Goal: Task Accomplishment & Management: Manage account settings

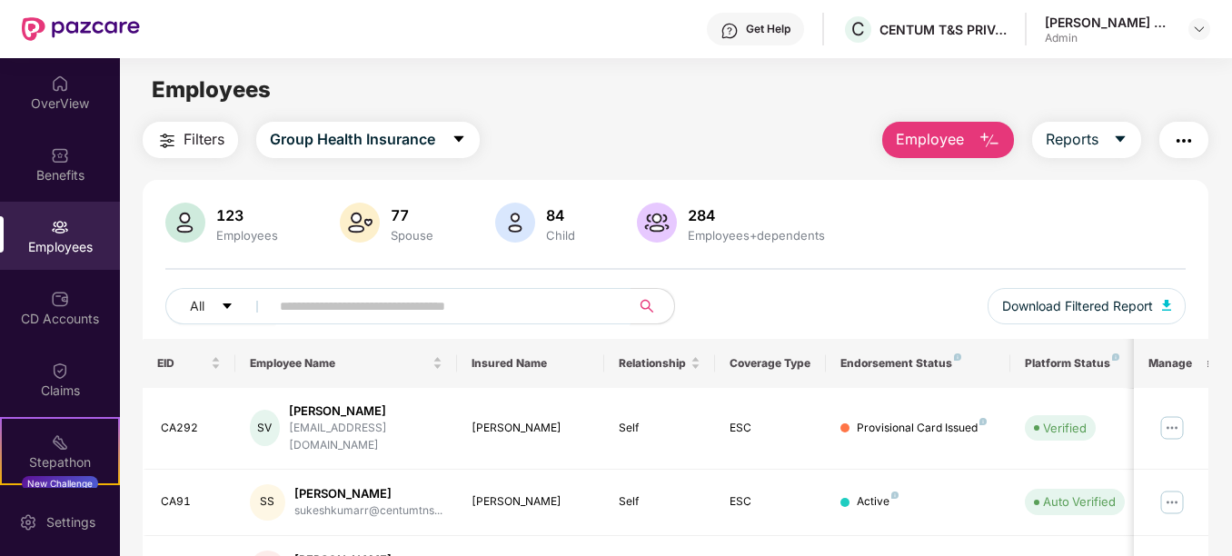
click at [375, 304] on input "text" at bounding box center [442, 306] width 325 height 27
type input "*****"
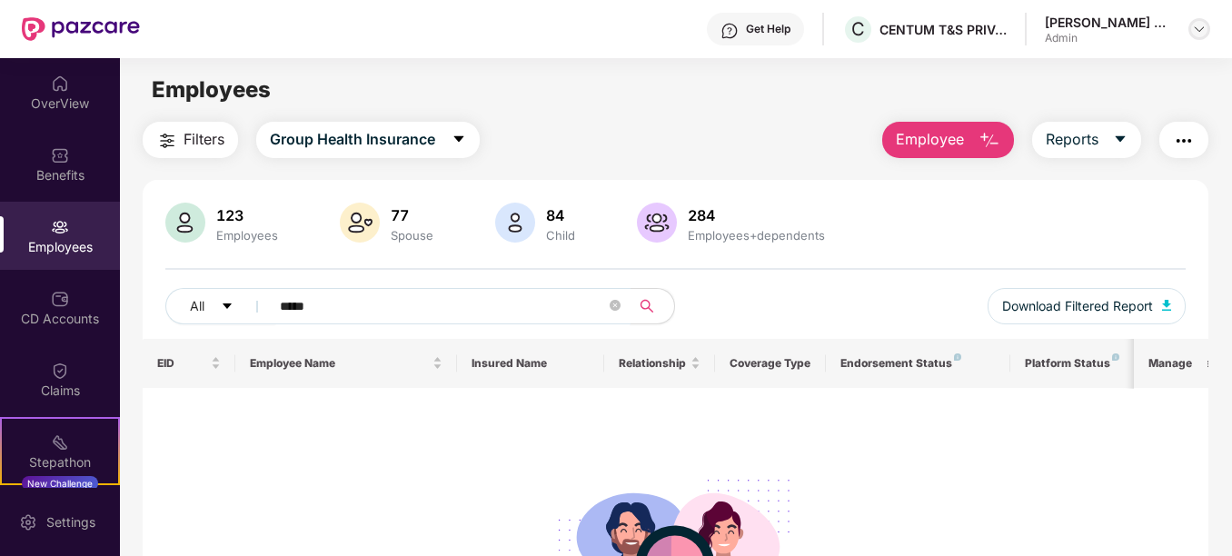
click at [1203, 28] on img at bounding box center [1199, 29] width 15 height 15
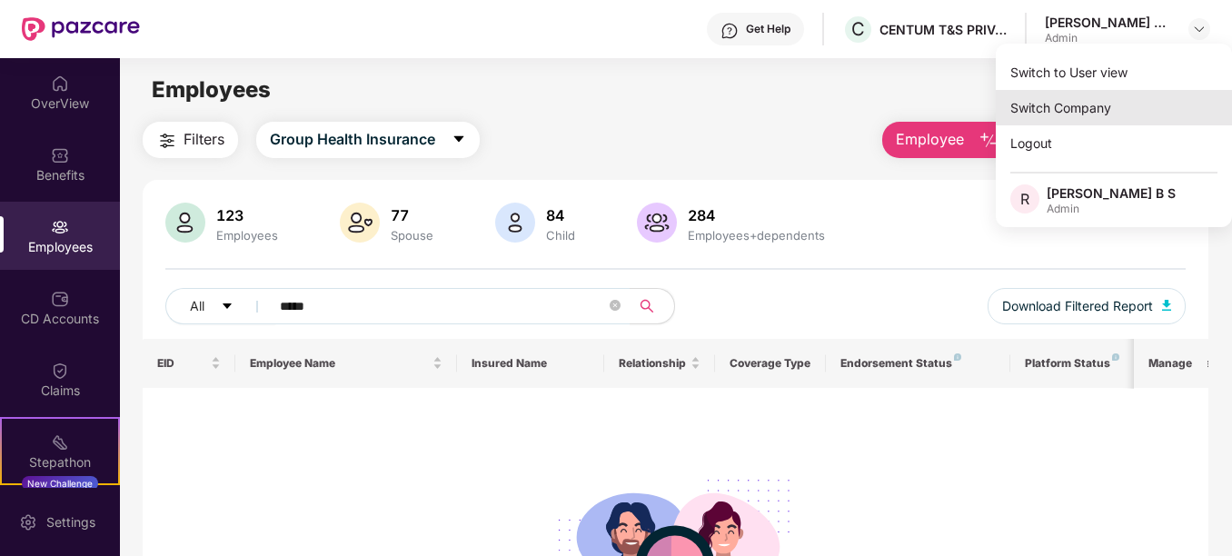
click at [1107, 97] on div "Switch Company" at bounding box center [1114, 107] width 236 height 35
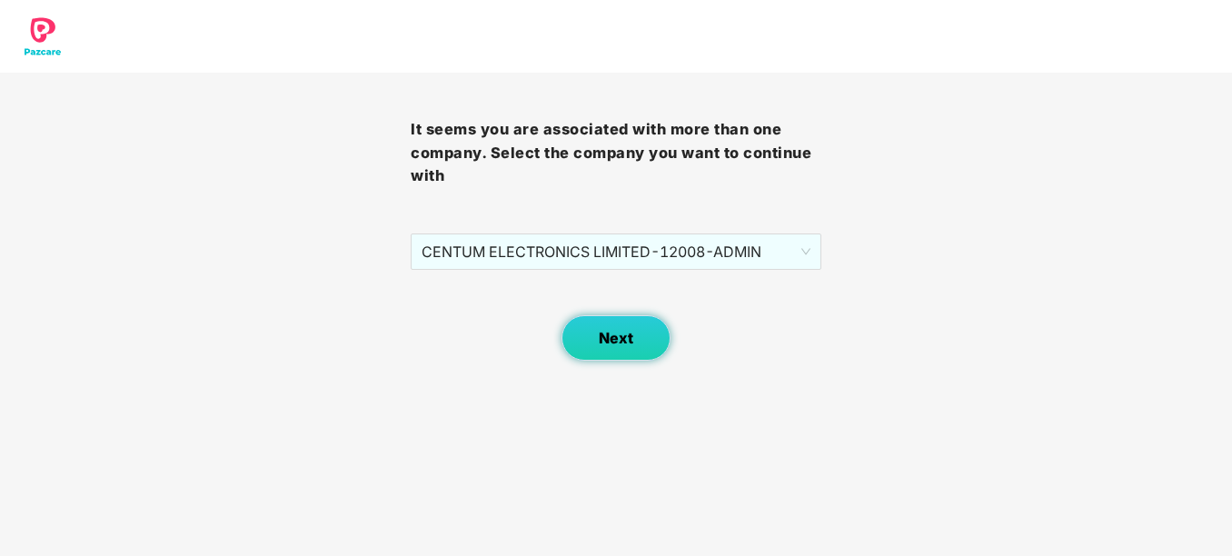
click at [602, 354] on button "Next" at bounding box center [616, 337] width 109 height 45
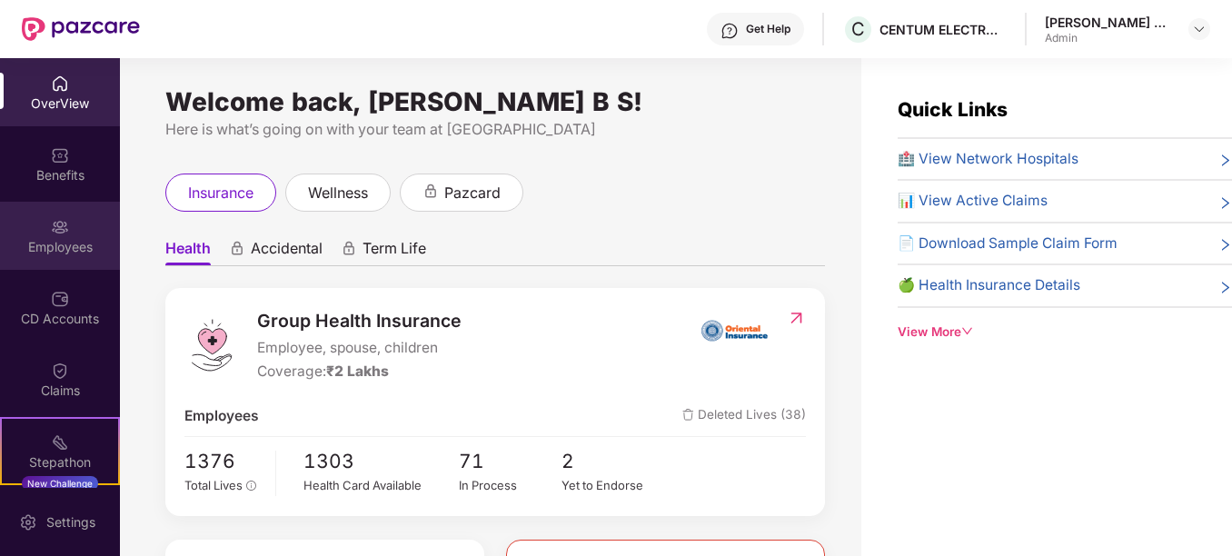
click at [70, 247] on div "Employees" at bounding box center [60, 247] width 120 height 18
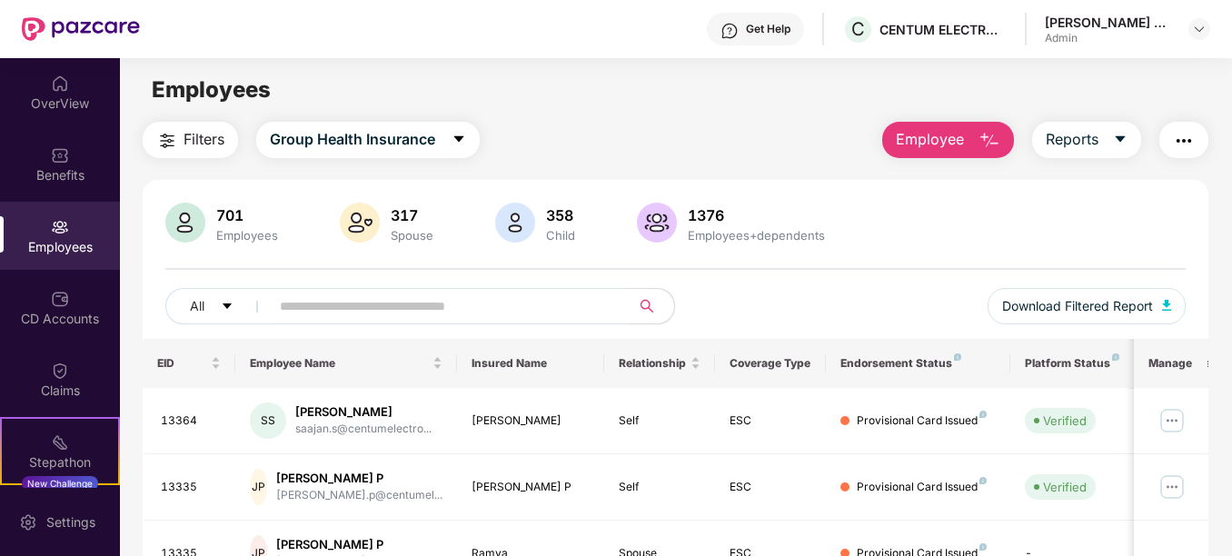
click at [343, 312] on input "text" at bounding box center [442, 306] width 325 height 27
type input "*****"
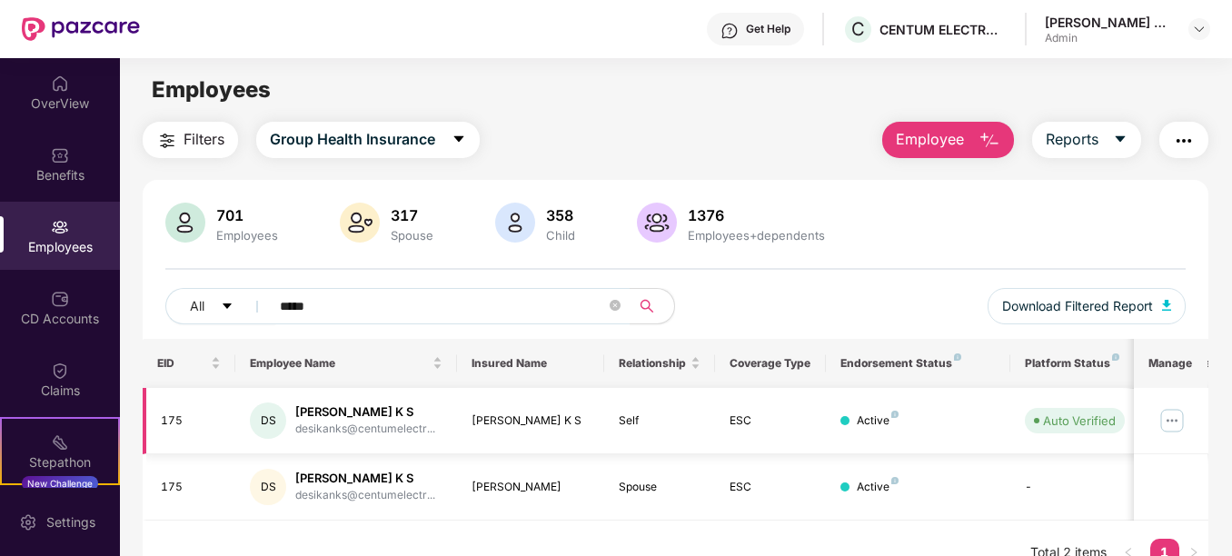
click at [1163, 417] on img at bounding box center [1172, 420] width 29 height 29
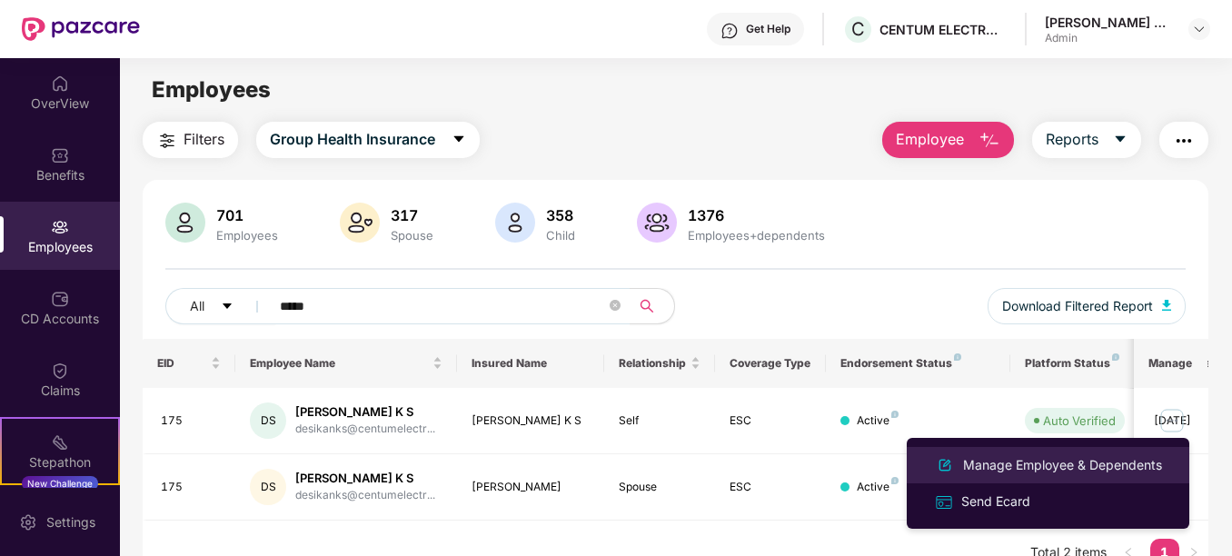
click at [992, 464] on div "Manage Employee & Dependents" at bounding box center [1063, 465] width 206 height 20
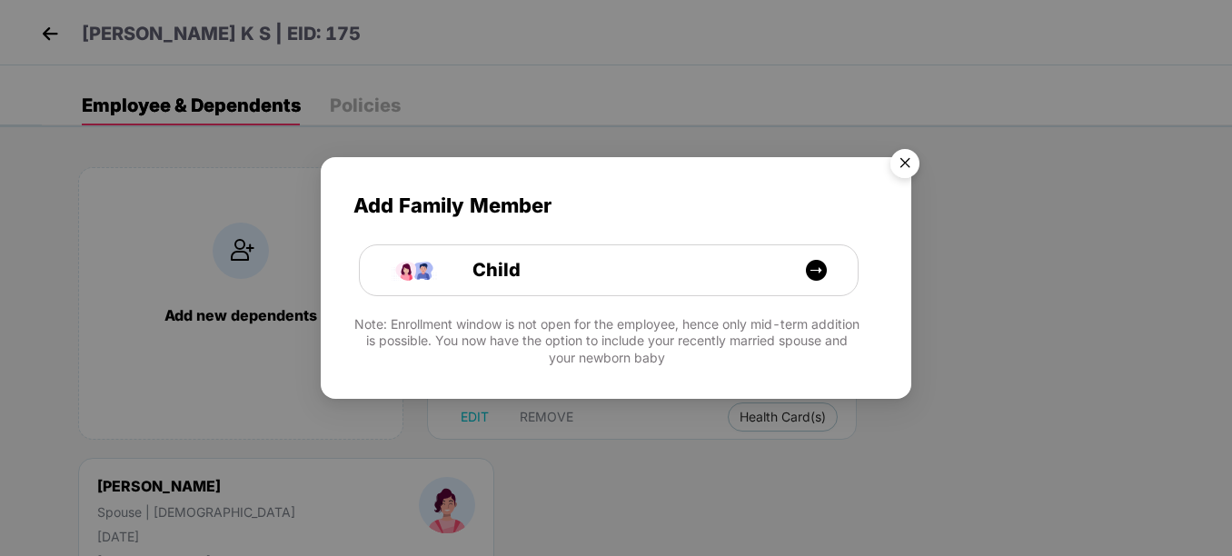
click at [899, 157] on img "Close" at bounding box center [905, 166] width 51 height 51
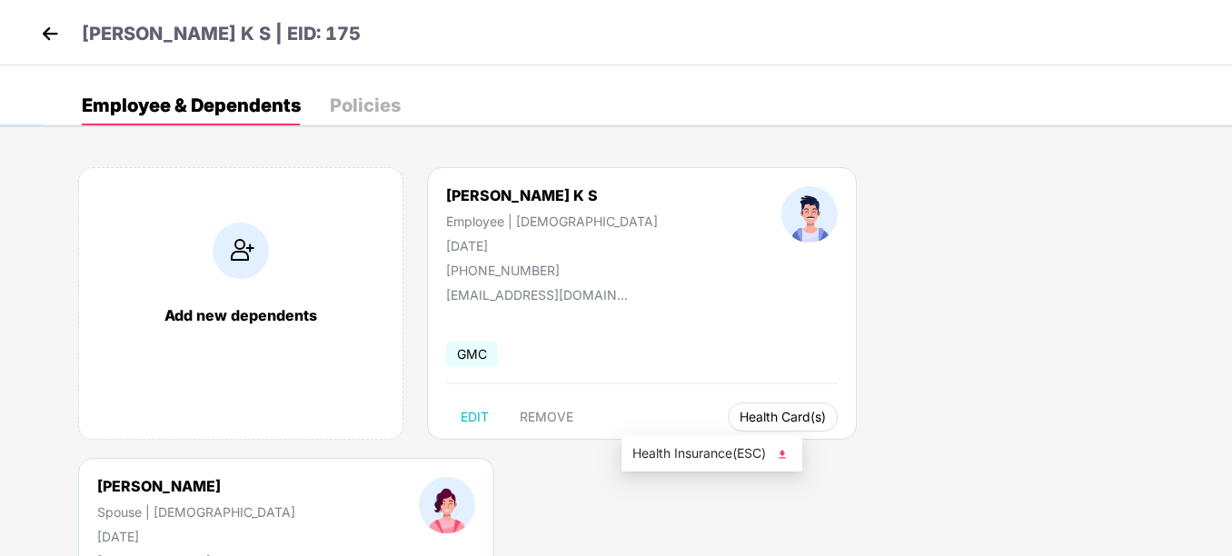
click at [740, 422] on span "Health Card(s)" at bounding box center [783, 417] width 86 height 9
click at [787, 459] on img at bounding box center [782, 454] width 18 height 18
click at [1018, 449] on span "Health Insurance(ESC)" at bounding box center [1061, 454] width 159 height 20
